Goal: Task Accomplishment & Management: Complete application form

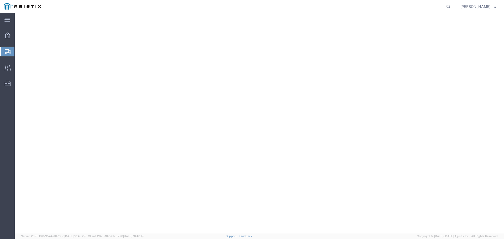
select select "CBOX"
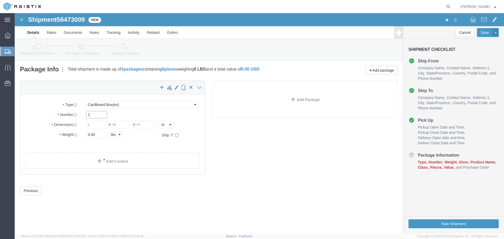
drag, startPoint x: 0, startPoint y: 0, endPoint x: 82, endPoint y: 100, distance: 128.9
click input "1"
click button "Previous"
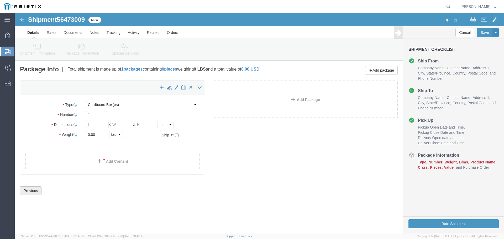
click button "Previous"
click div "x Package Type Select Bulk Bundle(s) Cardboard Box(es) Carton(s) Crate(s) Drum(…"
click img
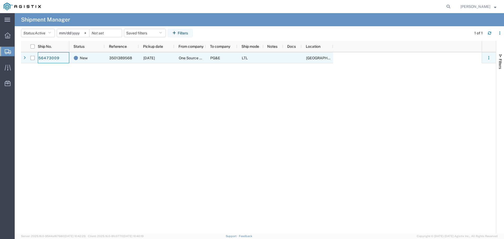
click at [66, 60] on div "56473009" at bounding box center [54, 57] width 32 height 11
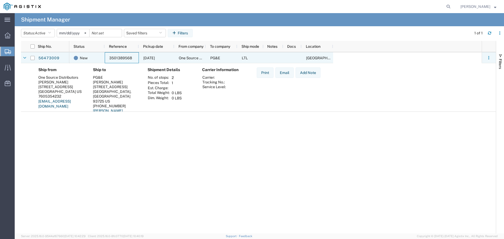
click at [119, 55] on div "3501389568" at bounding box center [122, 57] width 34 height 11
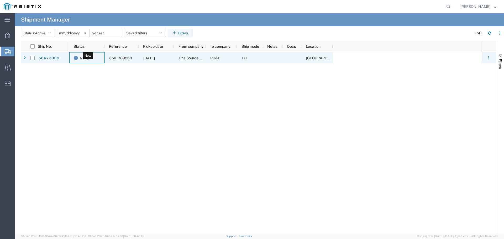
click at [101, 59] on div "New" at bounding box center [88, 58] width 29 height 11
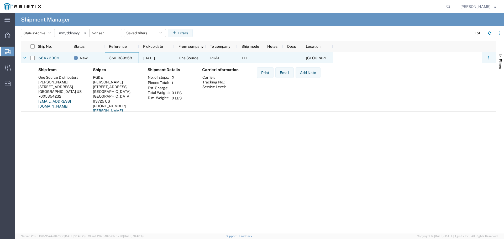
click at [136, 59] on div "3501389568" at bounding box center [122, 57] width 34 height 11
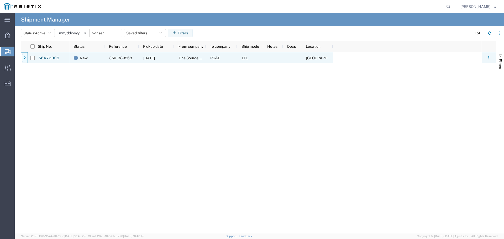
click at [24, 56] on div at bounding box center [24, 58] width 5 height 8
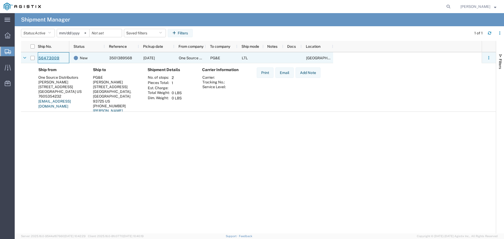
click at [55, 57] on link "56473009" at bounding box center [49, 58] width 22 height 8
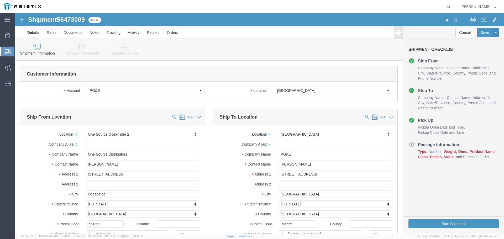
select select "20244"
select select "19745"
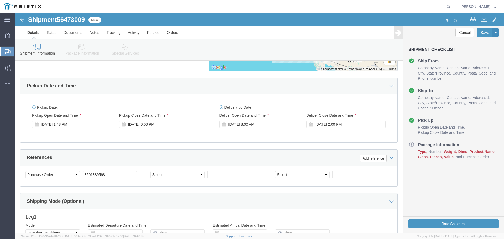
scroll to position [289, 0]
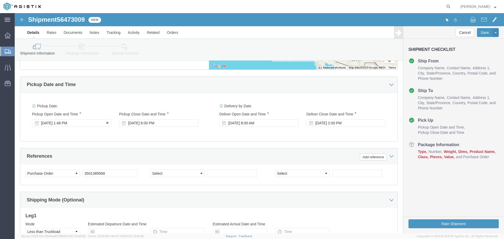
click div "[DATE] 1:48 PM"
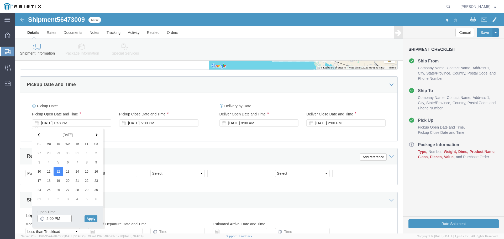
type input "2:30 PM"
click button "Apply"
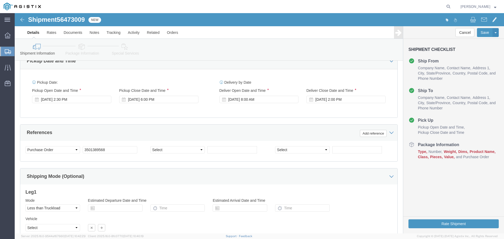
scroll to position [356, 0]
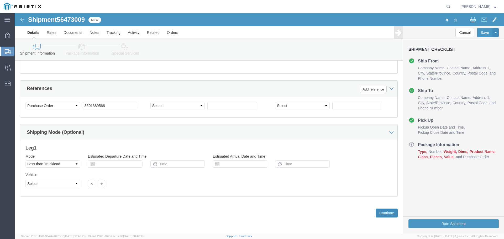
click button "Continue"
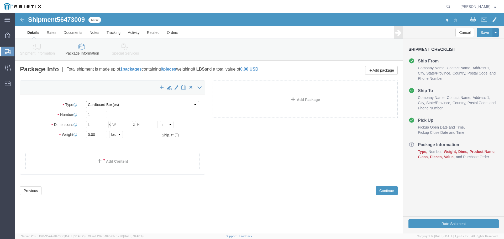
click select "Select Bulk Bundle(s) Cardboard Box(es) Carton(s) Crate(s) Drum(s) (Fiberboard)…"
select select "PSNS"
click select "Select Bulk Bundle(s) Cardboard Box(es) Carton(s) Crate(s) Drum(s) (Fiberboard)…"
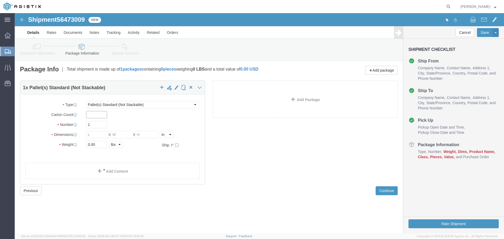
click input "text"
type input "12"
click input "1"
type input "3"
click select "Select Bulk Bundle(s) Cardboard Box(es) Carton(s) Crate(s) Drum(s) (Fiberboard)…"
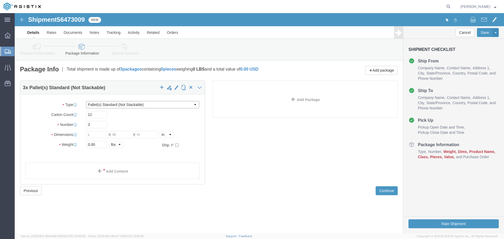
select select "CRAT"
click select "Select Bulk Bundle(s) Cardboard Box(es) Carton(s) Crate(s) Drum(s) (Fiberboard)…"
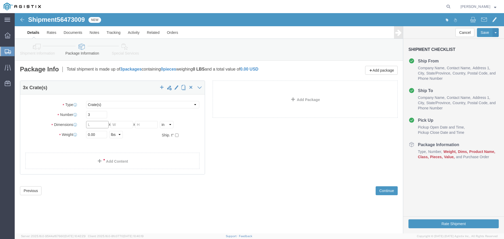
click input "text"
type input "38"
type input "35"
type input "36"
click input "0.00"
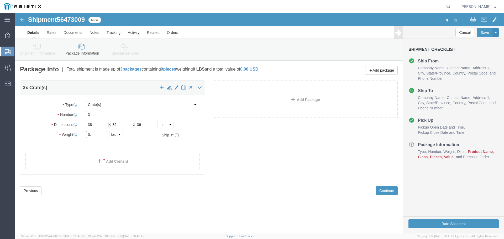
type input "0"
type input "1320"
click div "3 x Crate(s) Package Type Select Bulk Bundle(s) Cardboard Box(es) Carton(s) Cra…"
click link "Add Content"
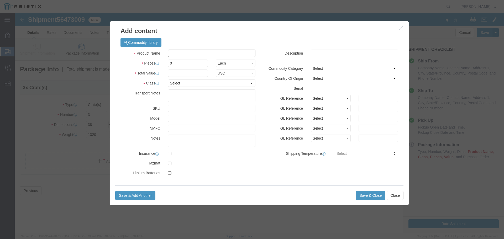
click input "text"
type input "M250051"
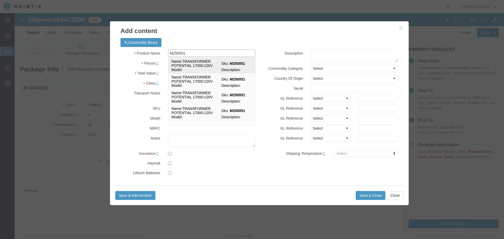
click td "Name: TRANSFORMER POTENTIAL 17000:120V"
select select
select select "USD"
type input "TRANSFORMER POTENTIAL 17000:120V"
type input "M250051"
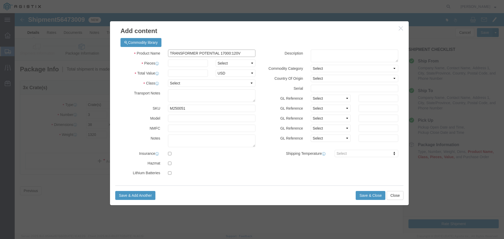
type input "TRANSFORMER POTENTIAL 17000:120V"
drag, startPoint x: 179, startPoint y: 48, endPoint x: 172, endPoint y: 38, distance: 11.8
click input "text"
type input "12"
click input "text"
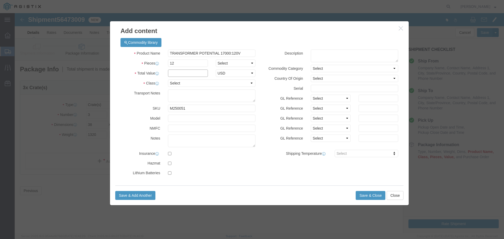
type input "1"
click select "Select Bag Barrels 100Board Feet Bottle Box Blister Pack Carats Can Capsule Car…"
select select "EA"
click select "Select Bag Barrels 100Board Feet Bottle Box Blister Pack Carats Can Capsule Car…"
click select "Select 50 55 60 65 70 85 92.5 100 125 175 250 300 400"
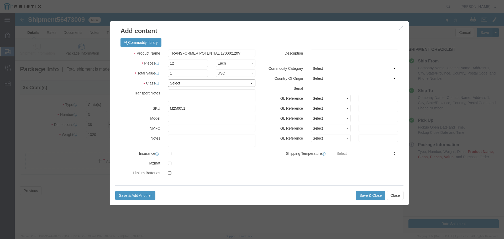
select select "70"
click select "Select 50 55 60 65 70 85 92.5 100 125 175 250 300 400"
click button "Save & Close"
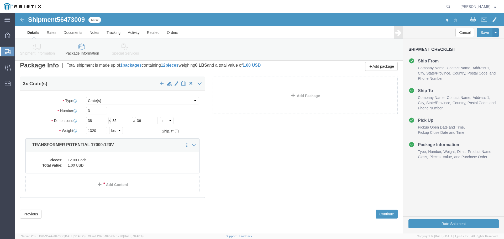
scroll to position [5, 0]
click button "Continue"
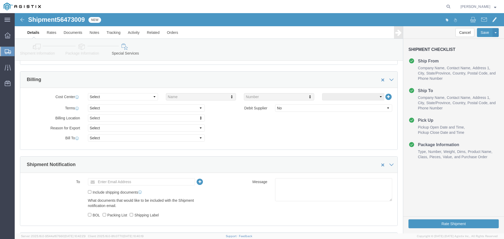
scroll to position [267, 0]
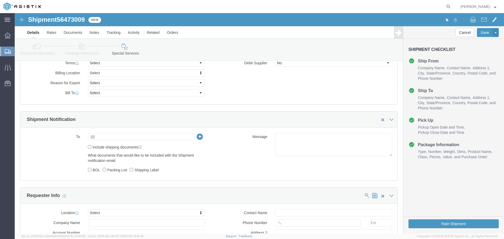
click input "text"
type input "E"
type input "[EMAIL_ADDRESS][DOMAIN_NAME]"
click input "Include shipping documents"
checkbox input "true"
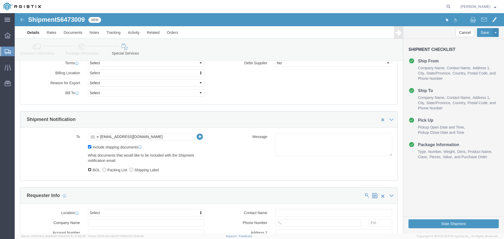
click input "BOL"
checkbox input "true"
click label "Packing List"
click input "Packing List"
checkbox input "true"
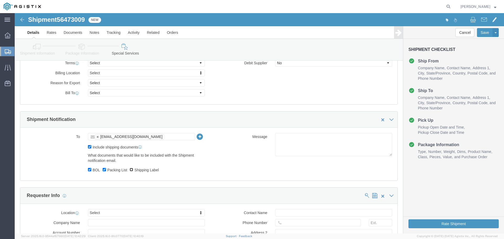
click input "Shipping Label"
checkbox input "true"
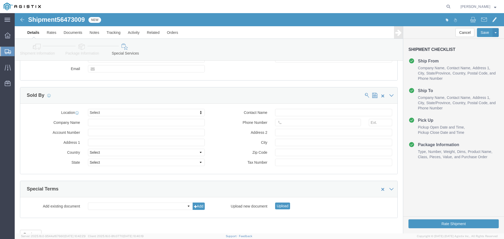
scroll to position [493, 0]
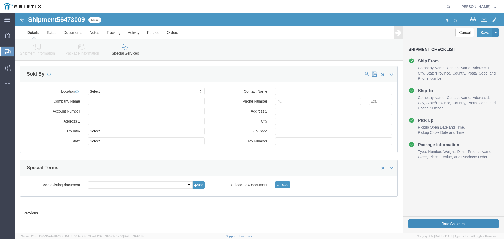
click button "Rate Shipment"
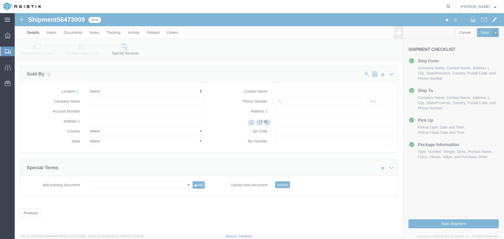
scroll to position [0, 0]
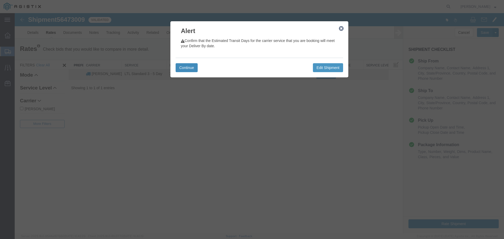
click at [189, 66] on button "Continue" at bounding box center [187, 67] width 22 height 9
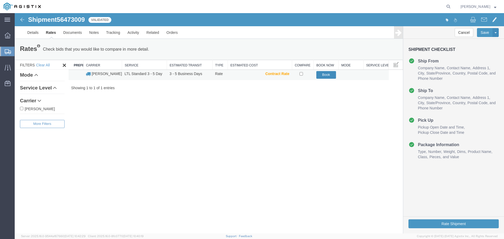
click at [322, 76] on button "Book" at bounding box center [326, 75] width 20 height 8
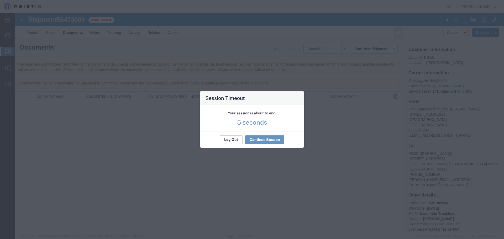
click at [231, 137] on button "Log Out" at bounding box center [231, 140] width 23 height 8
